Goal: Communication & Community: Answer question/provide support

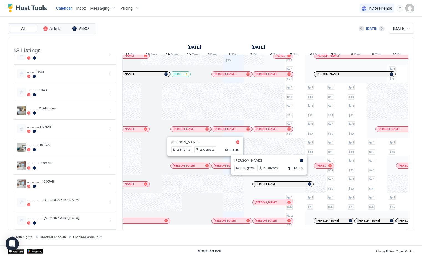
click at [267, 182] on div at bounding box center [267, 184] width 4 height 4
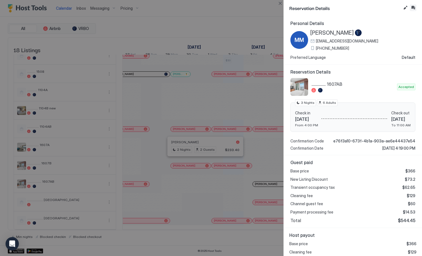
click at [411, 7] on button "Inbox" at bounding box center [413, 7] width 7 height 7
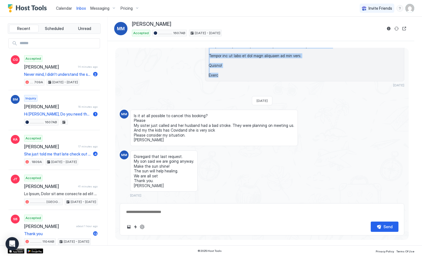
drag, startPoint x: 208, startPoint y: 154, endPoint x: 242, endPoint y: 63, distance: 97.1
copy span "Hi again, [PERSON_NAME]! Thank you for choosing our condo in the [GEOGRAPHIC_DA…"
type textarea "*"
